Goal: Information Seeking & Learning: Learn about a topic

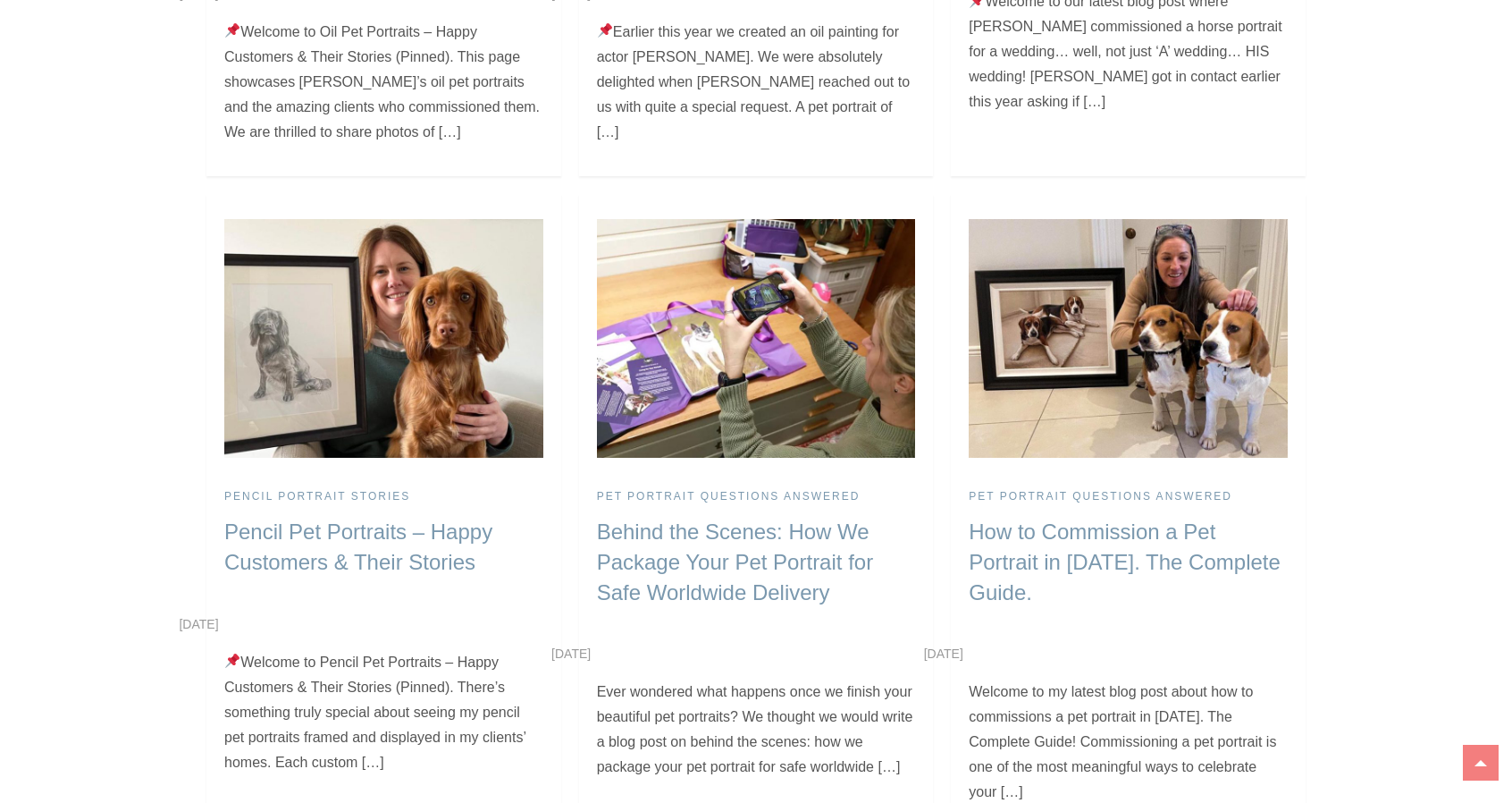
scroll to position [701, 0]
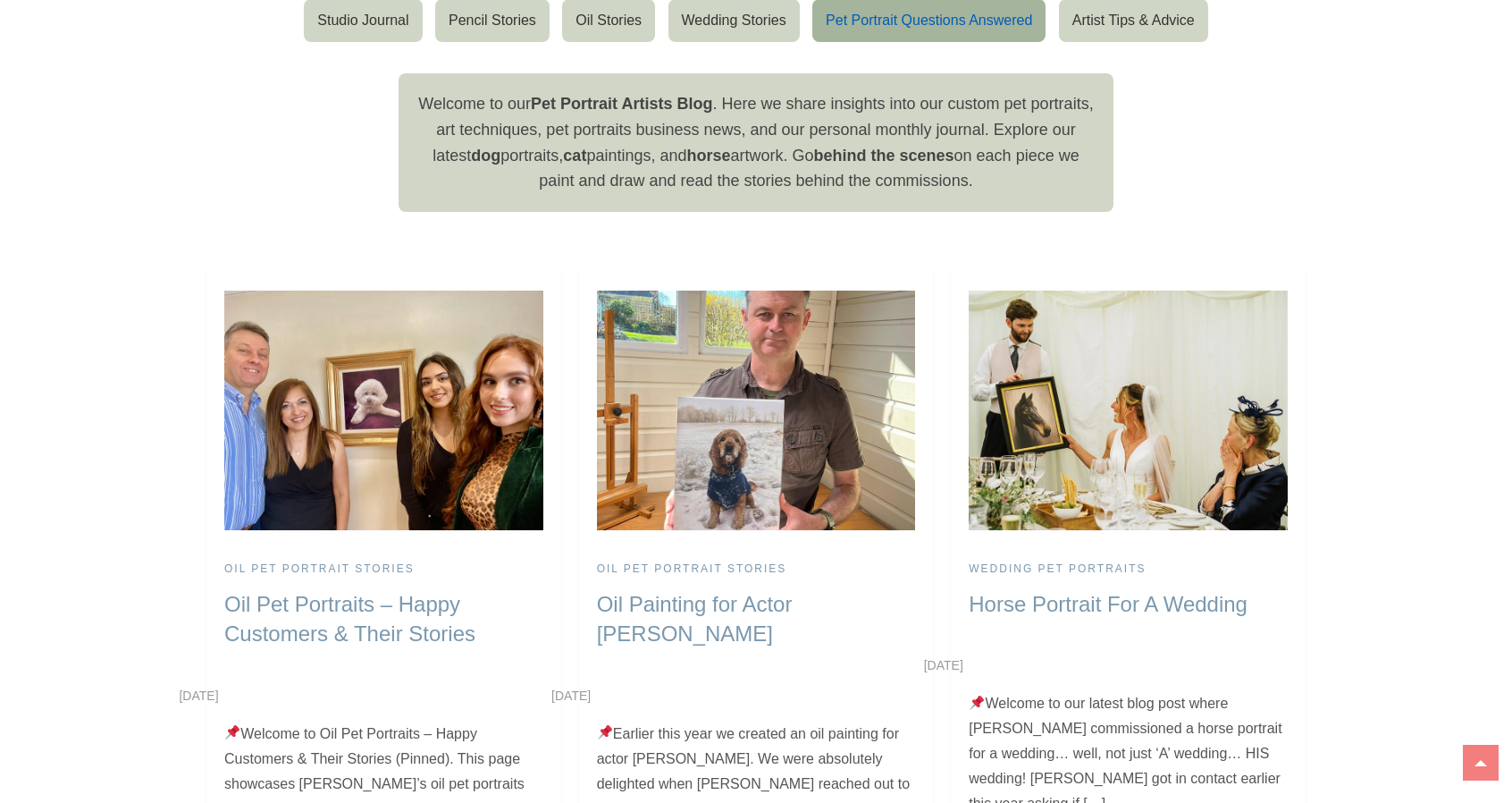
click at [882, 15] on link "Pet Portrait Questions Answered" at bounding box center [928, 20] width 233 height 43
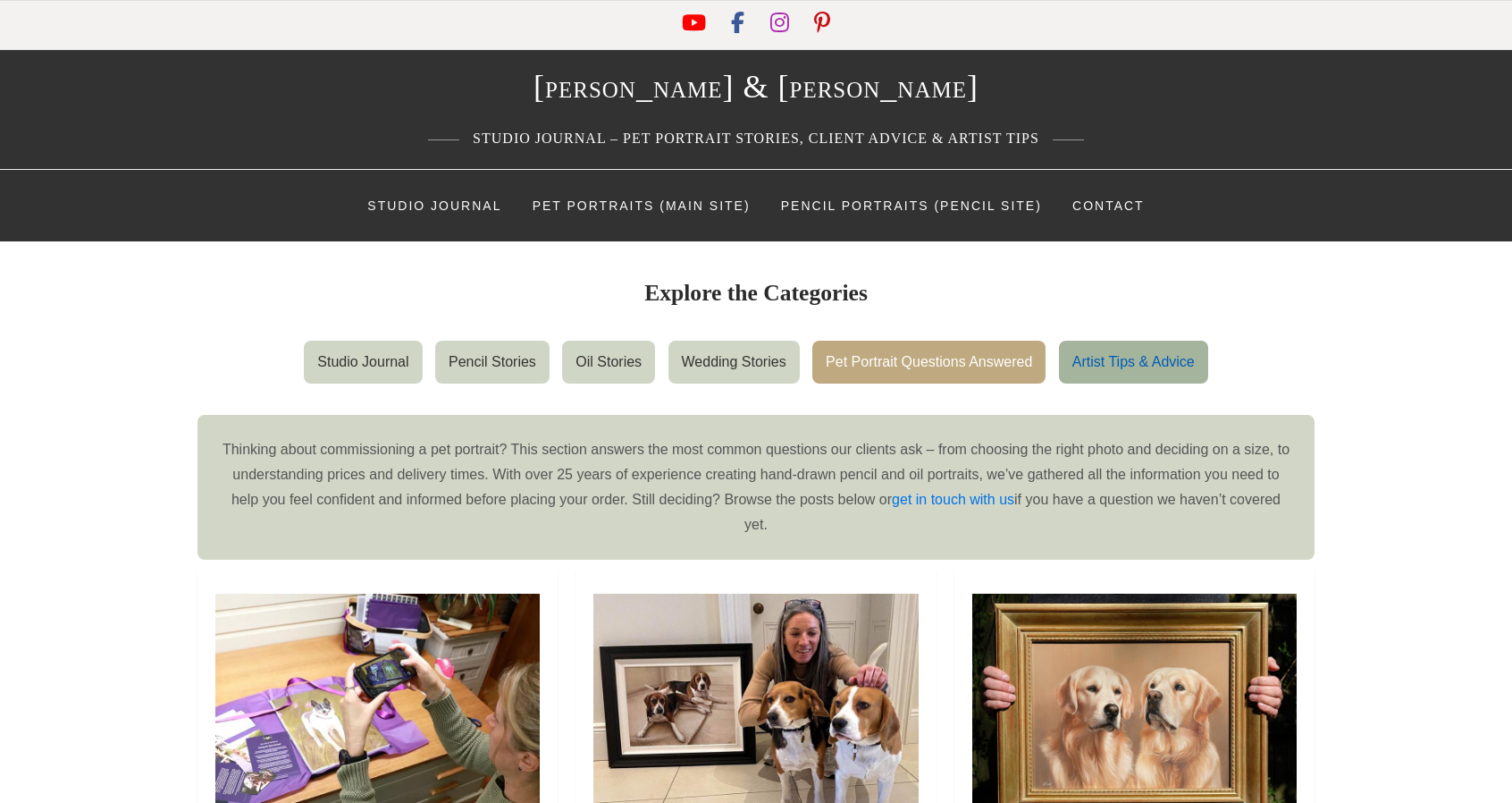
click at [1145, 357] on link "Artist Tips & Advice" at bounding box center [1134, 362] width 149 height 43
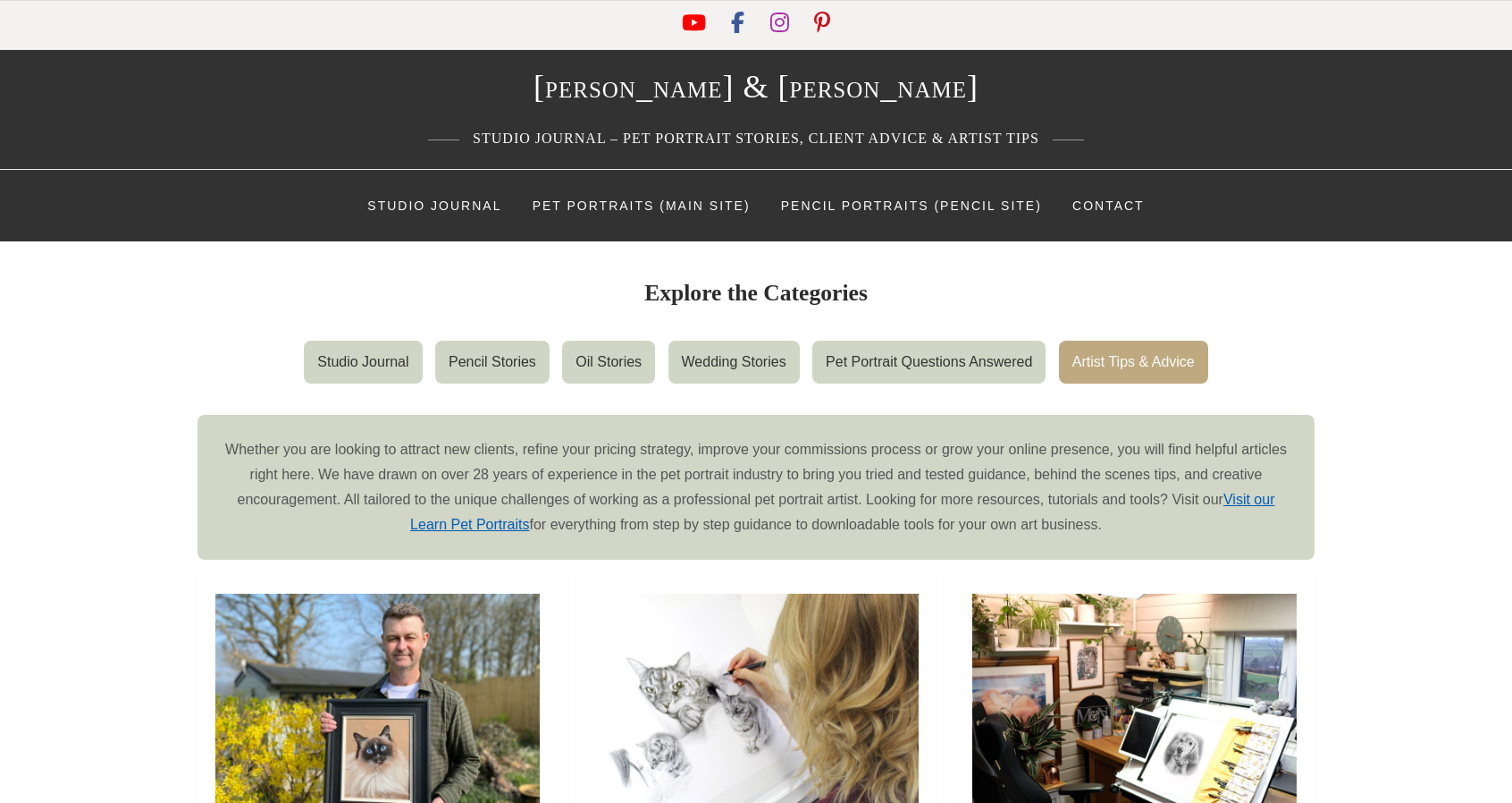
click at [1238, 499] on link "Visit our Learn Pet Portraits" at bounding box center [842, 511] width 864 height 40
